Goal: Navigation & Orientation: Find specific page/section

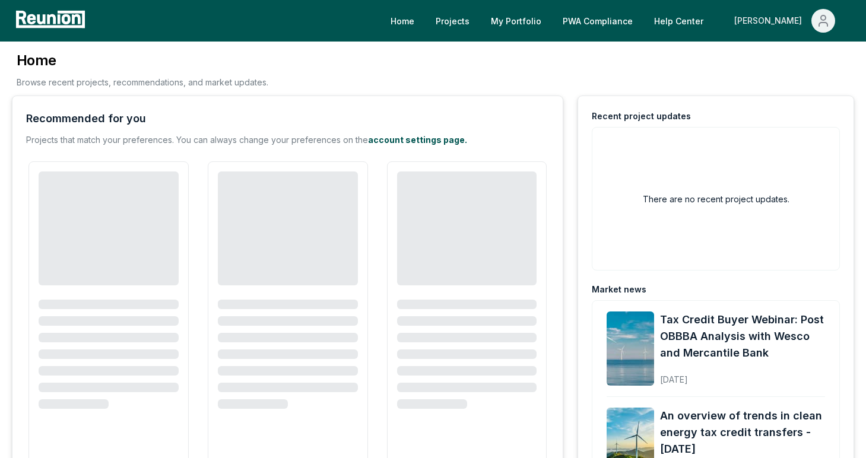
click at [803, 25] on div "[PERSON_NAME]" at bounding box center [770, 21] width 72 height 24
click at [796, 75] on div "Admin Portal" at bounding box center [798, 63] width 114 height 33
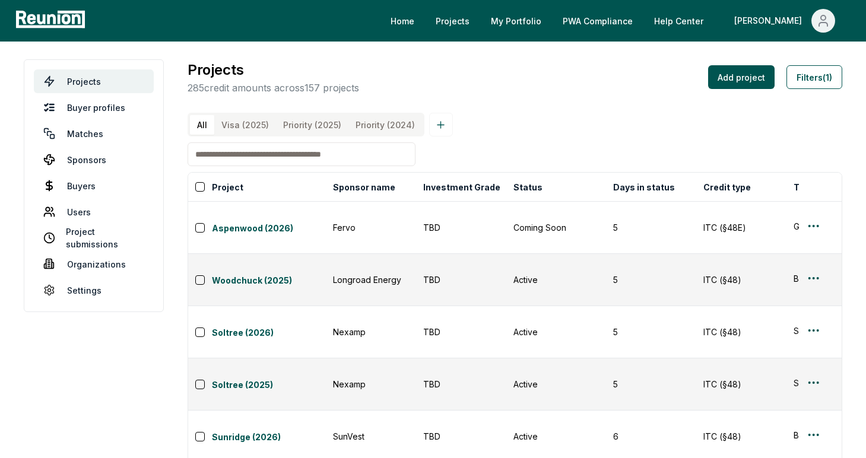
click at [292, 132] on \(2025\) "Priority (2025)" at bounding box center [312, 125] width 72 height 20
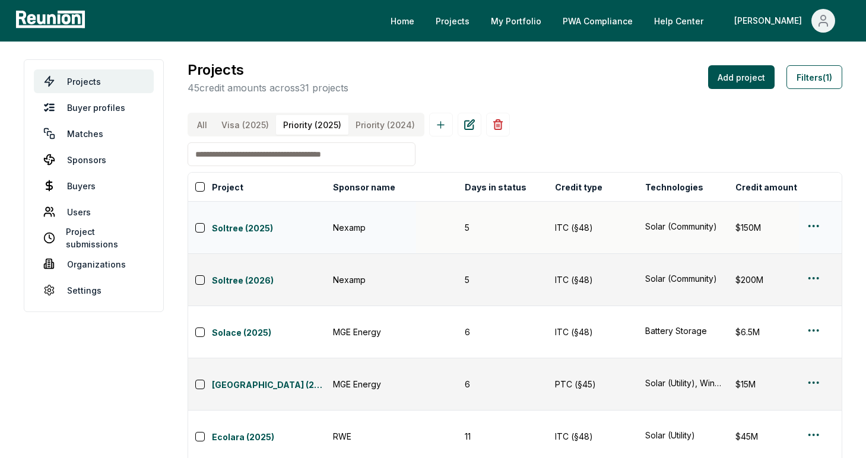
scroll to position [0, 166]
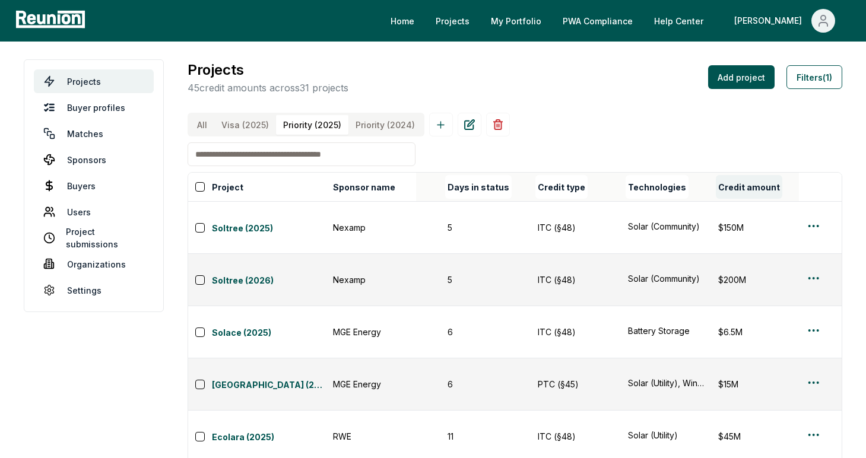
click at [727, 184] on button "Credit amount" at bounding box center [749, 187] width 66 height 24
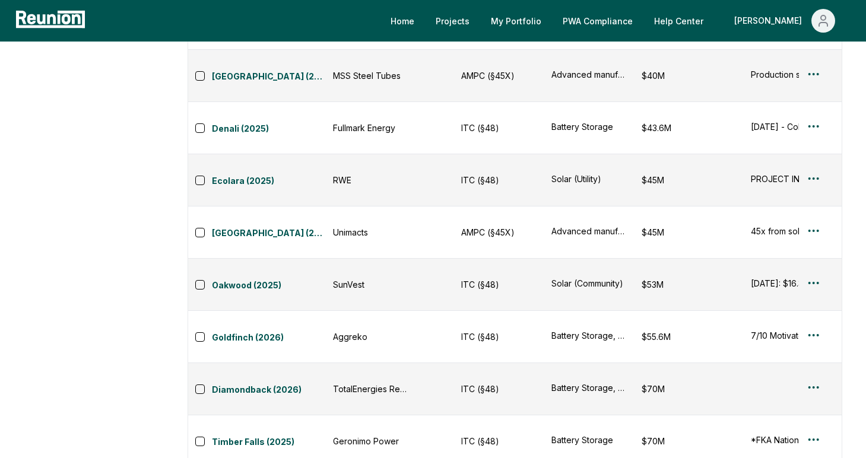
scroll to position [0, 0]
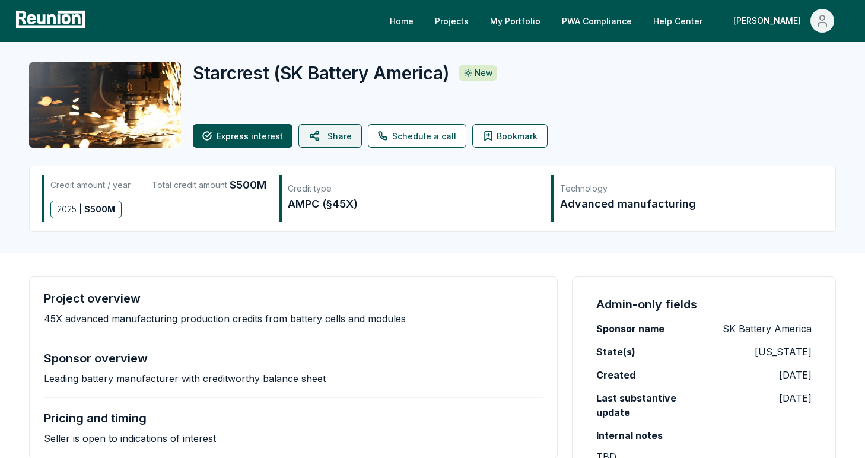
click at [321, 134] on button "Share" at bounding box center [331, 136] width 64 height 24
click at [830, 17] on span "Main" at bounding box center [823, 21] width 24 height 24
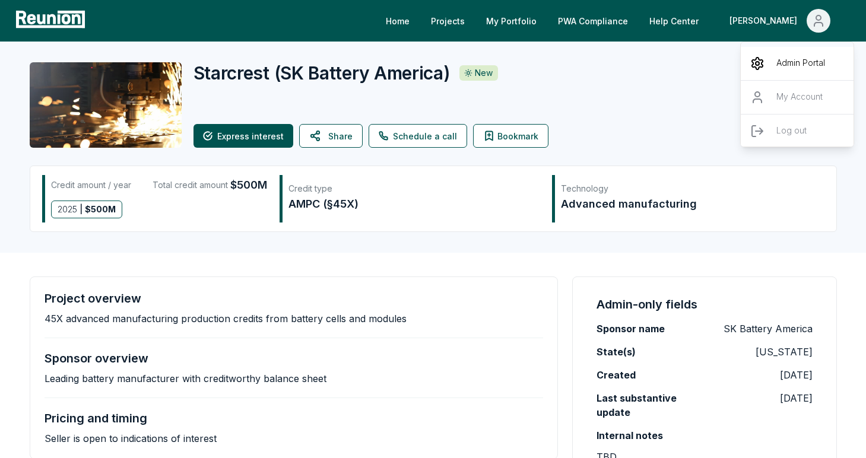
click at [796, 59] on p "Admin Portal" at bounding box center [800, 63] width 49 height 14
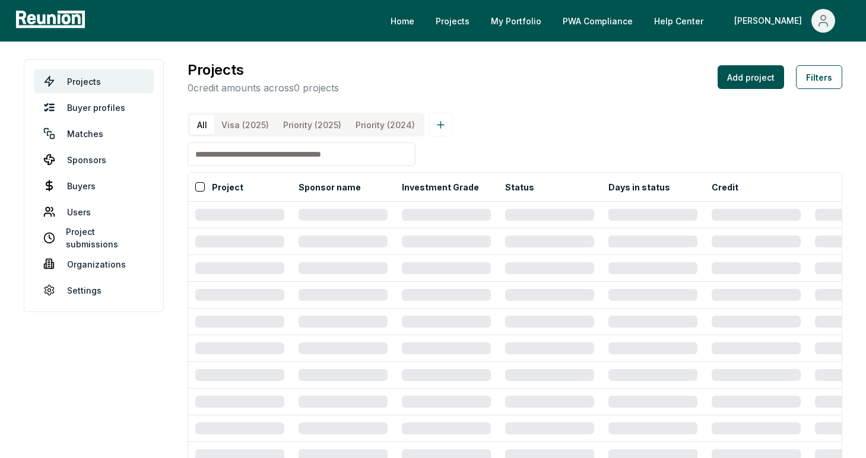
click at [304, 124] on \(2025\) "Priority (2025)" at bounding box center [312, 125] width 72 height 20
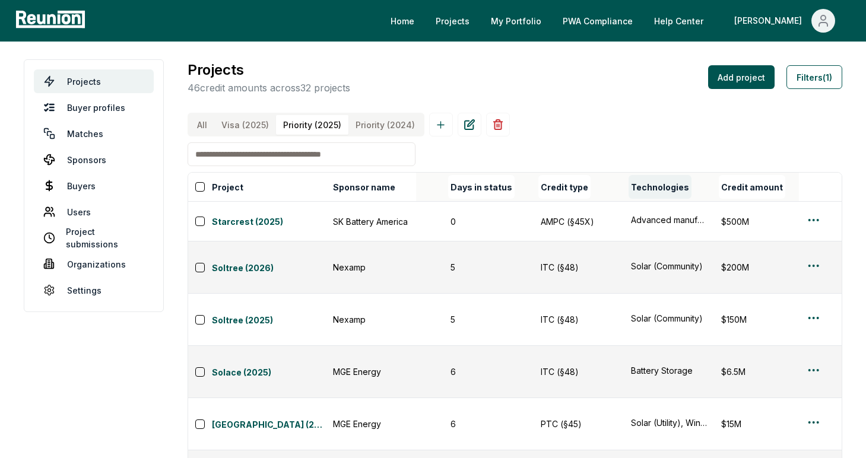
scroll to position [0, 183]
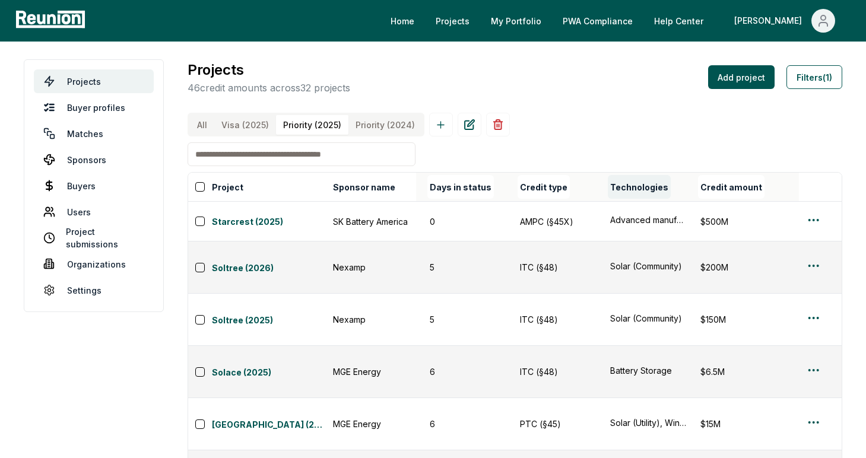
click at [744, 192] on button "Credit amount" at bounding box center [731, 187] width 66 height 24
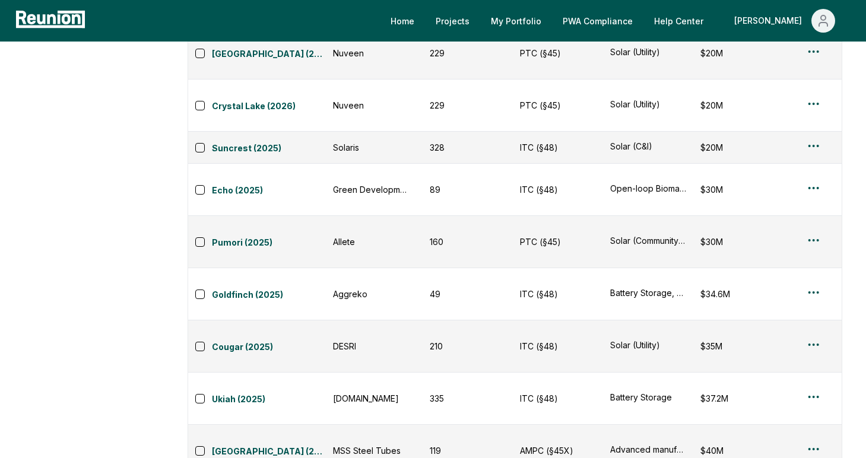
scroll to position [1249, 0]
